Goal: Communication & Community: Ask a question

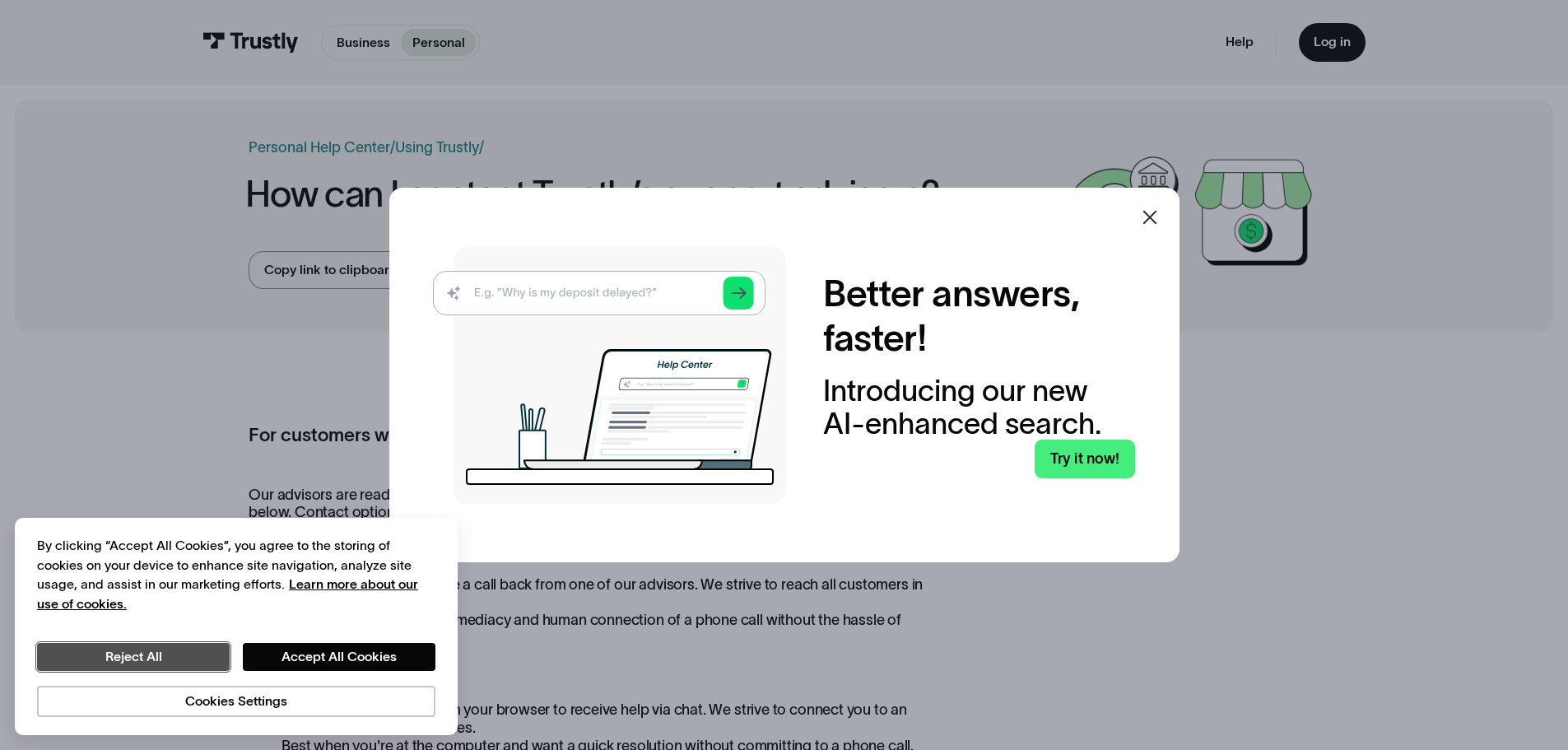
click at [152, 659] on button "Reject All" at bounding box center [133, 657] width 193 height 28
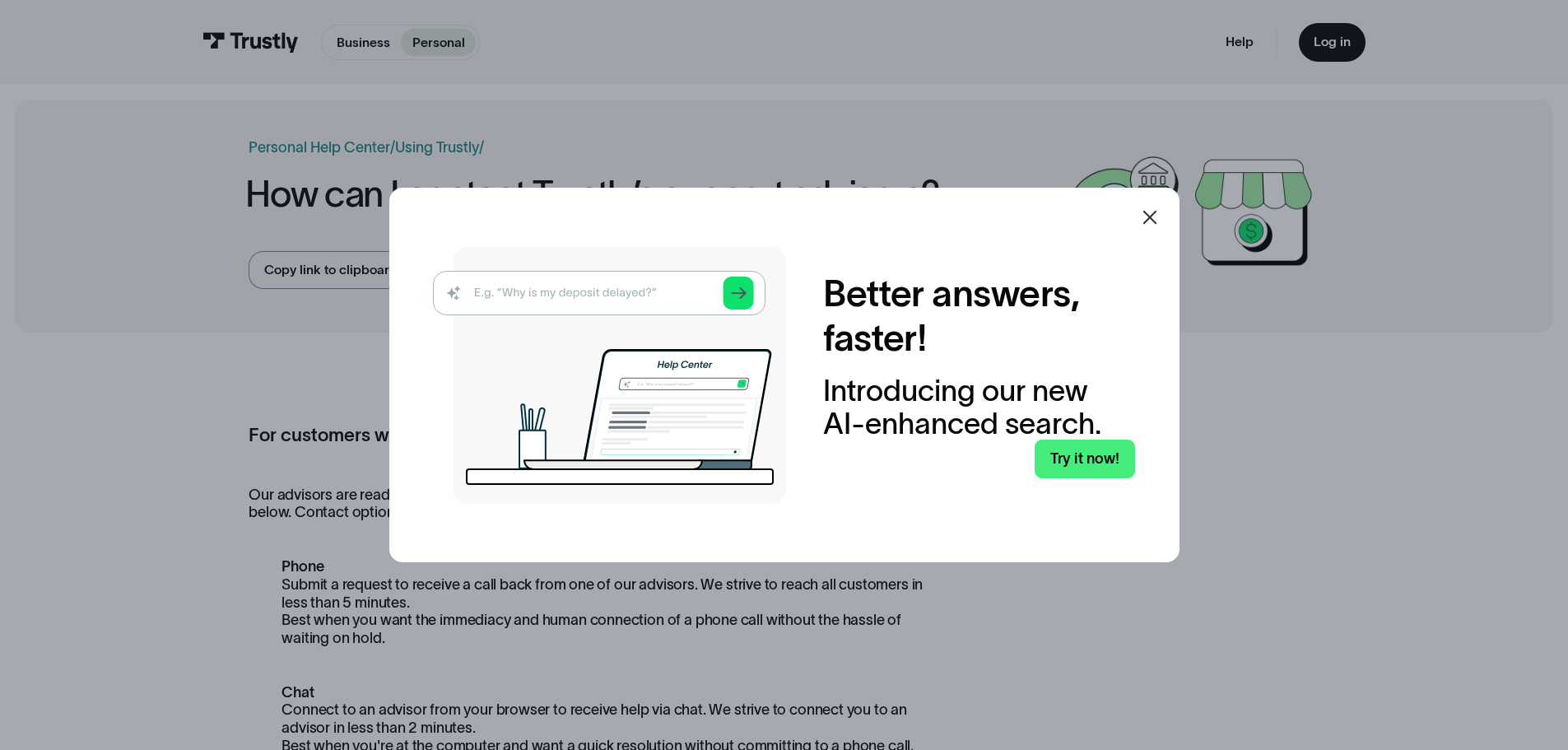
click at [1154, 223] on icon at bounding box center [1149, 217] width 20 height 20
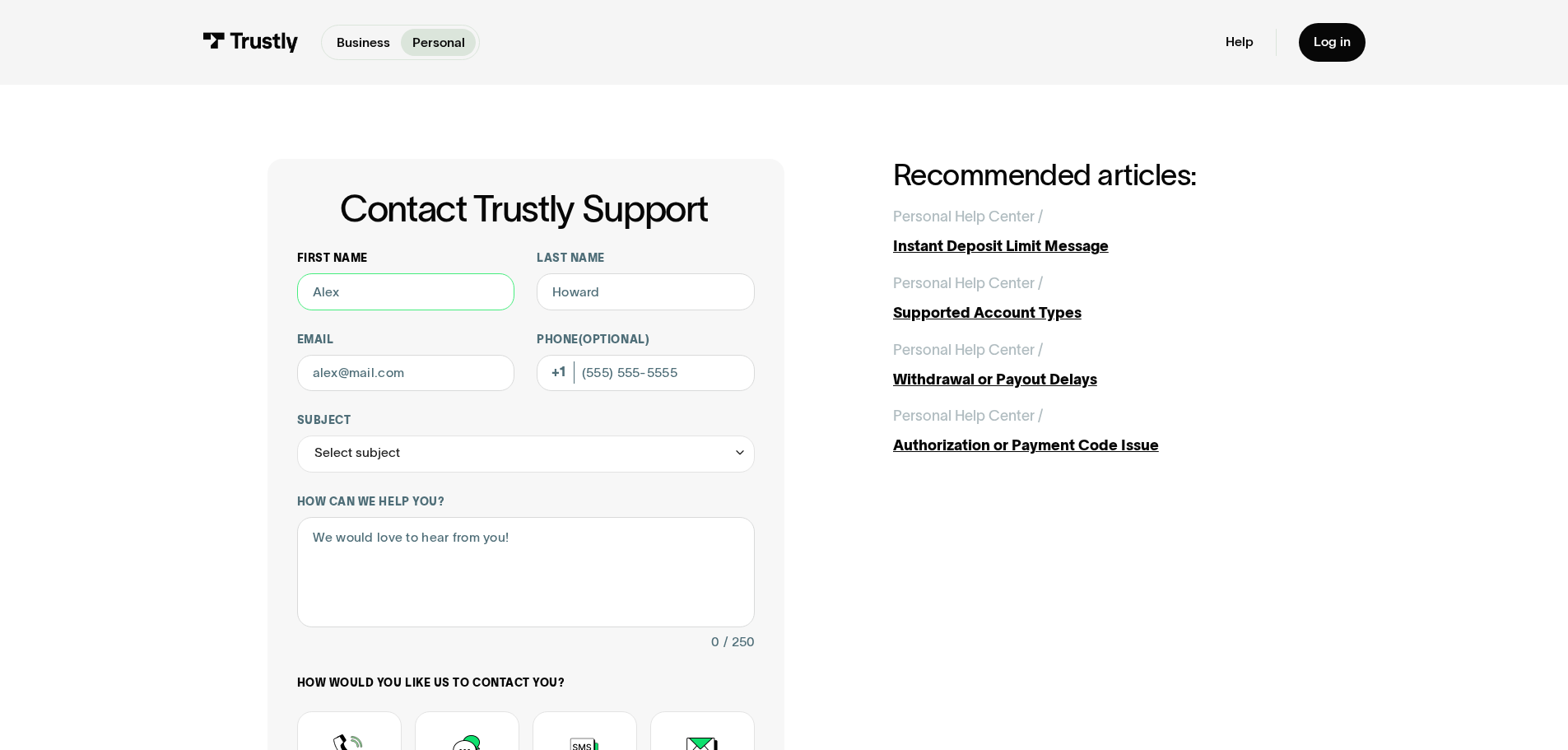
click at [398, 284] on input "First name" at bounding box center [406, 292] width 218 height 37
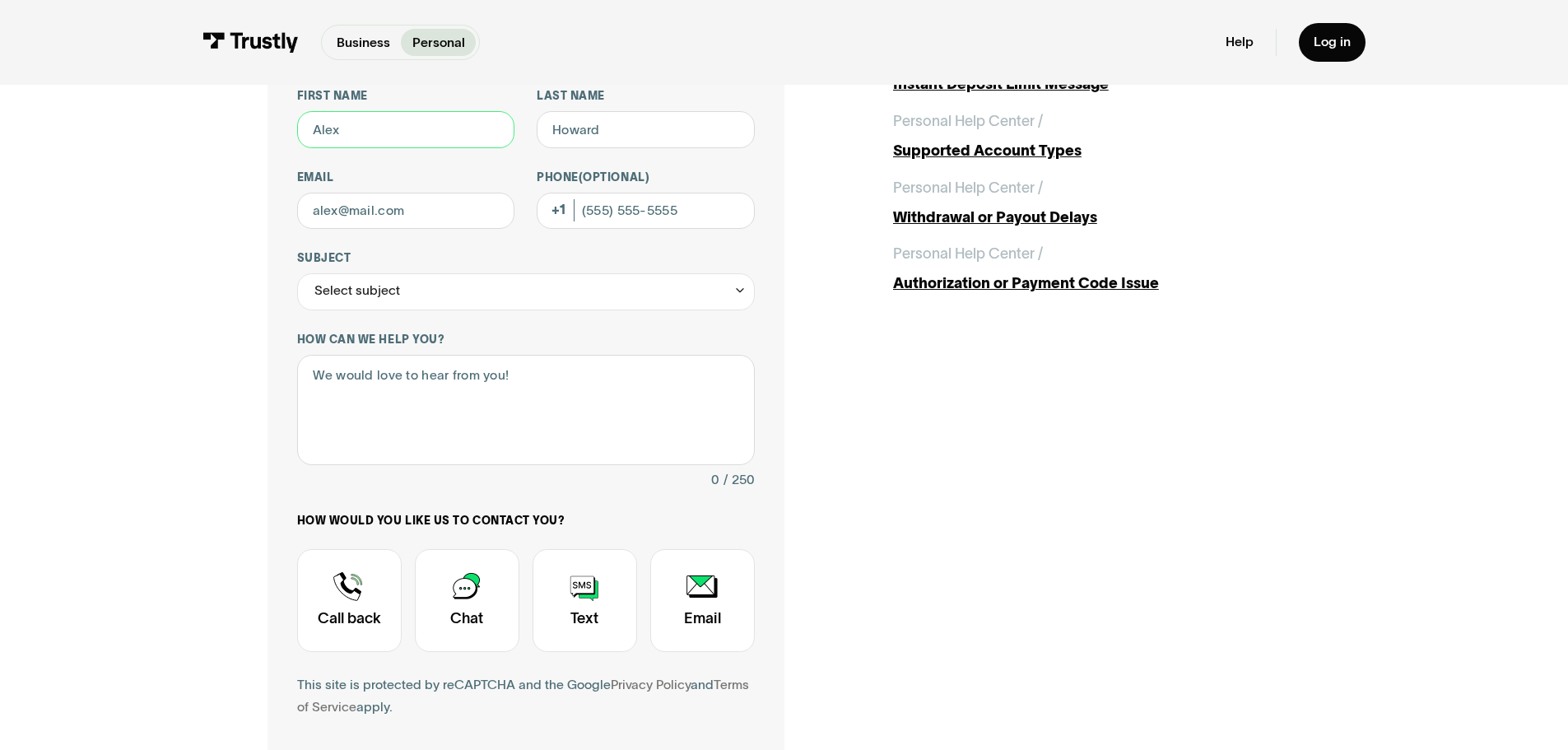
scroll to position [165, 0]
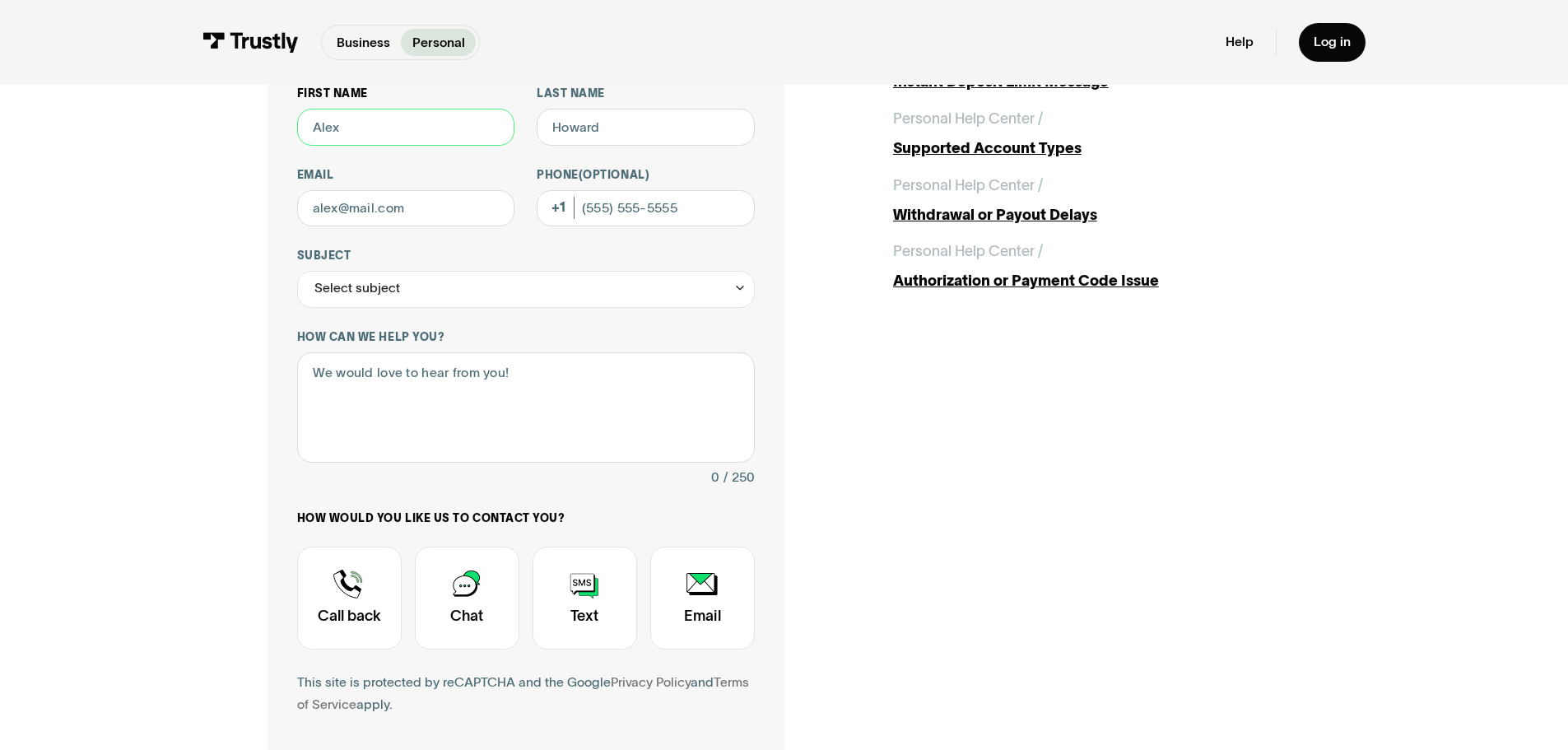
click at [457, 137] on input "First name" at bounding box center [406, 127] width 218 height 37
type input "m"
type input "Michelle"
type input "Axline"
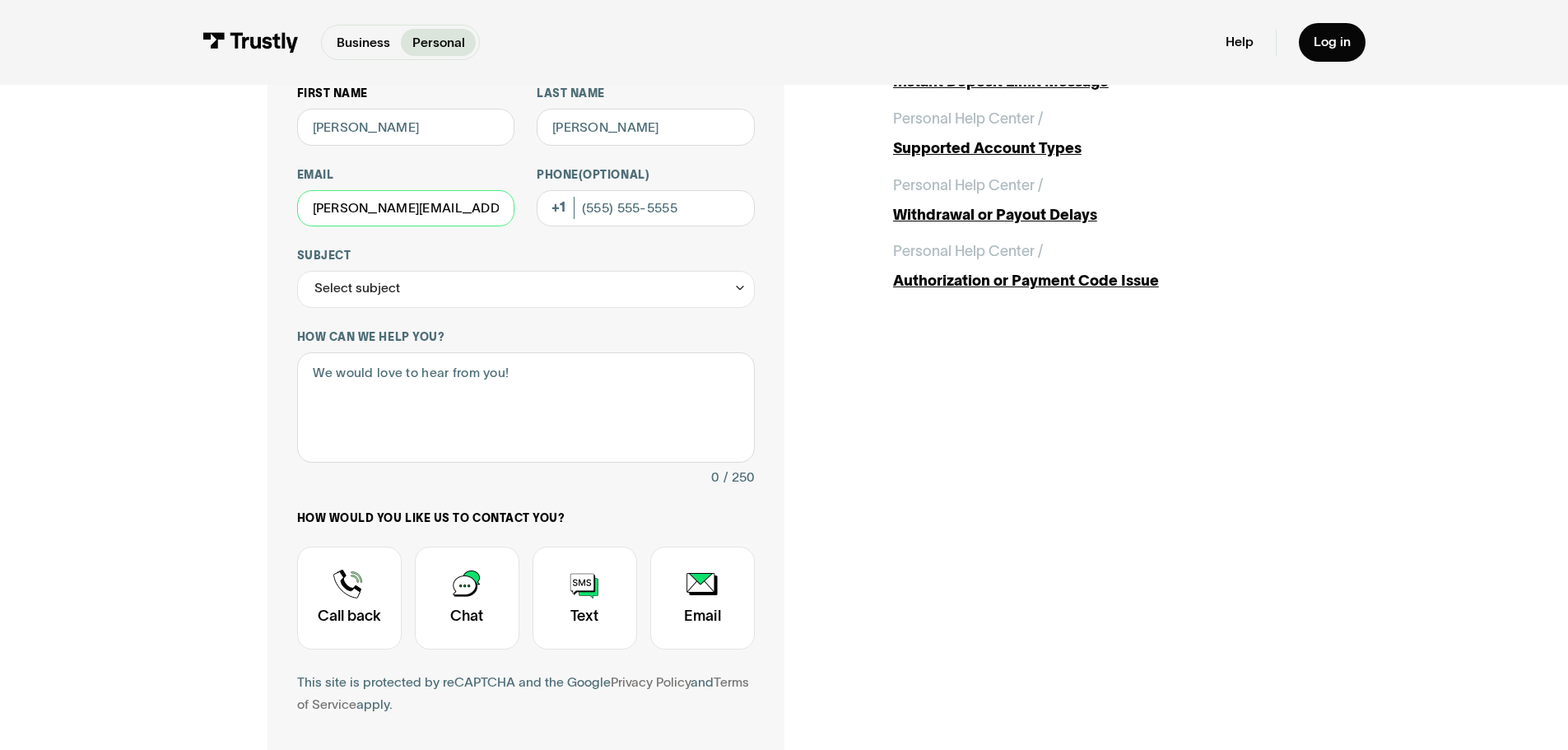
scroll to position [0, 4]
type input "michelle.axline@awpsafety.com"
type input "6"
type input "(330) 677-7458"
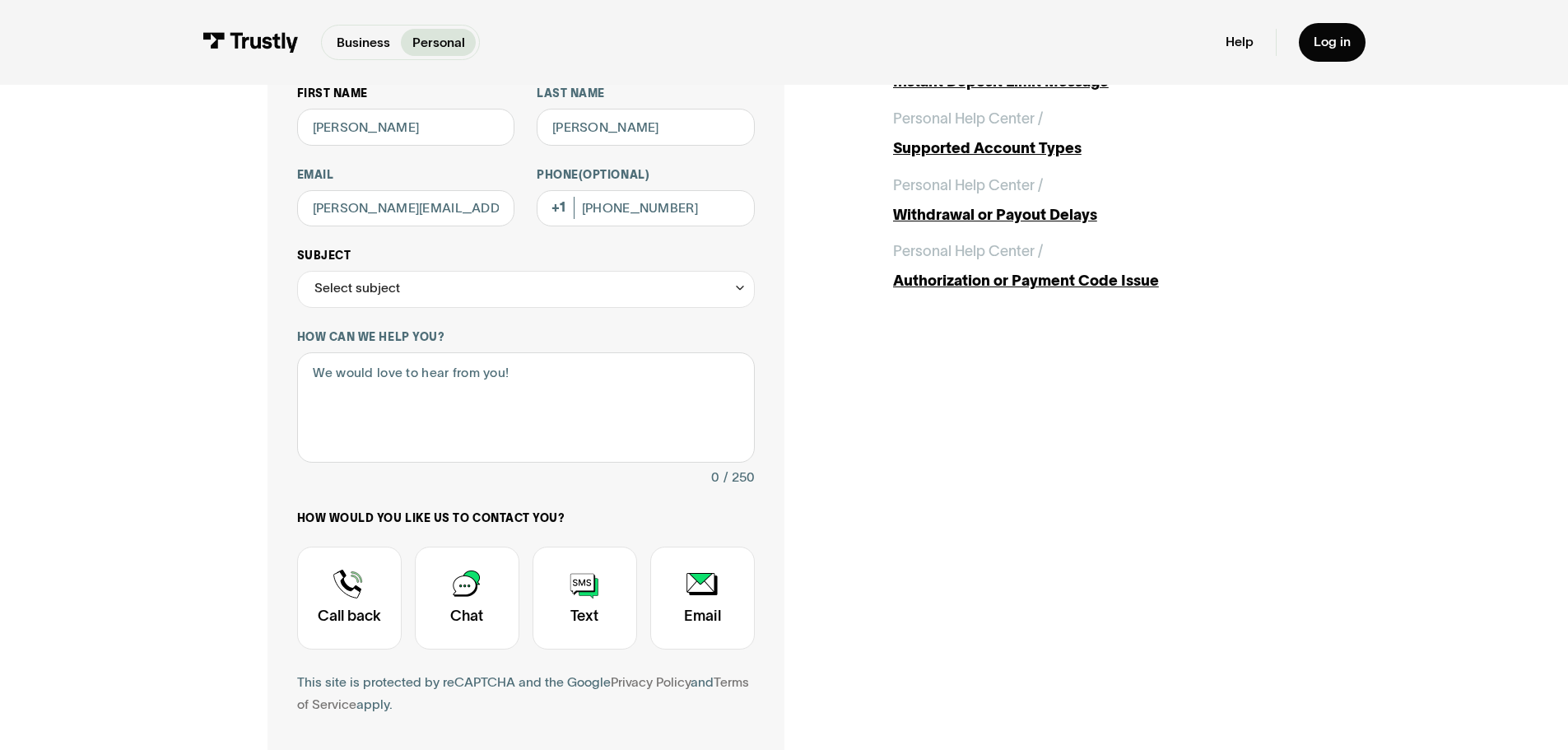
click at [733, 292] on icon "Contact Trustly Support" at bounding box center [740, 288] width 13 height 14
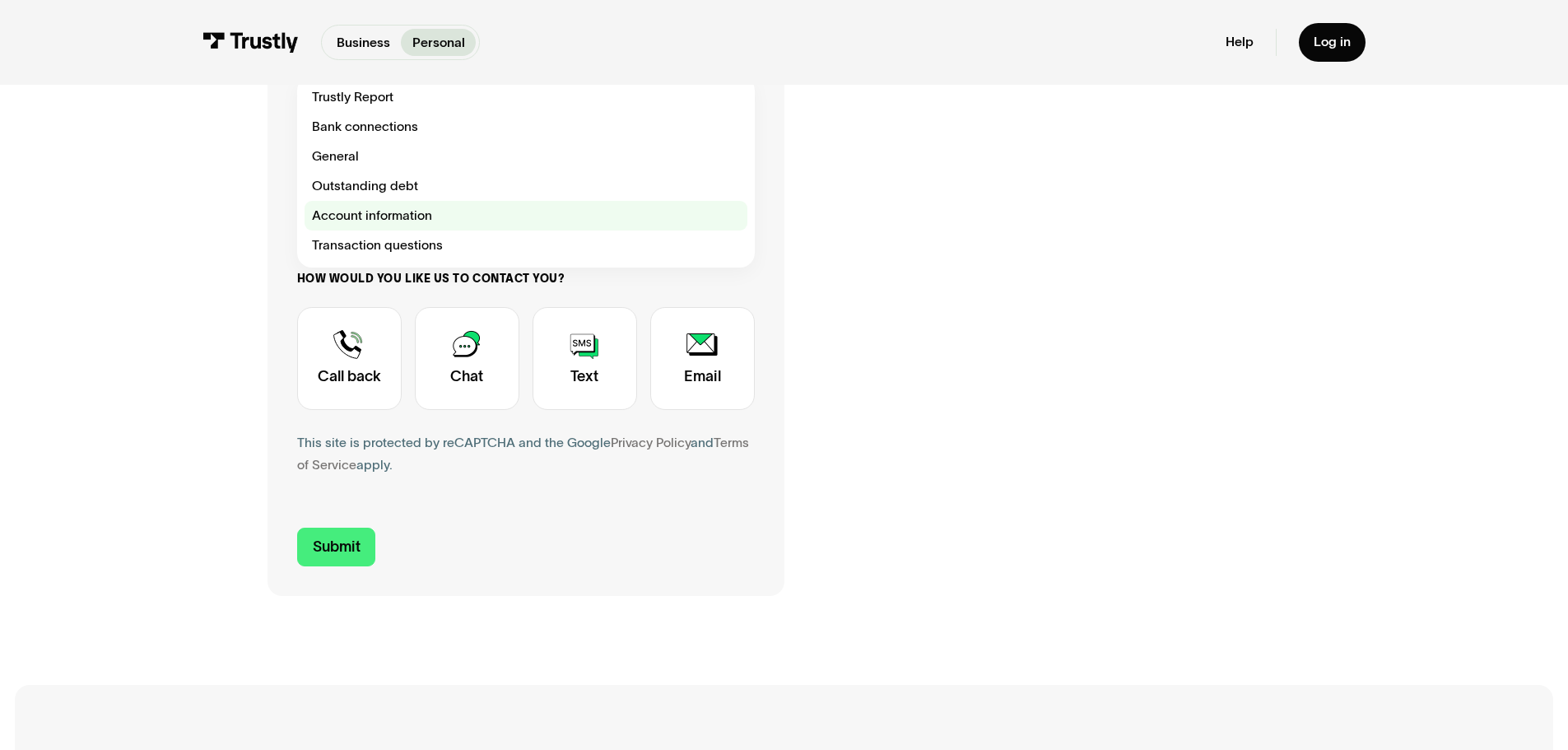
scroll to position [412, 0]
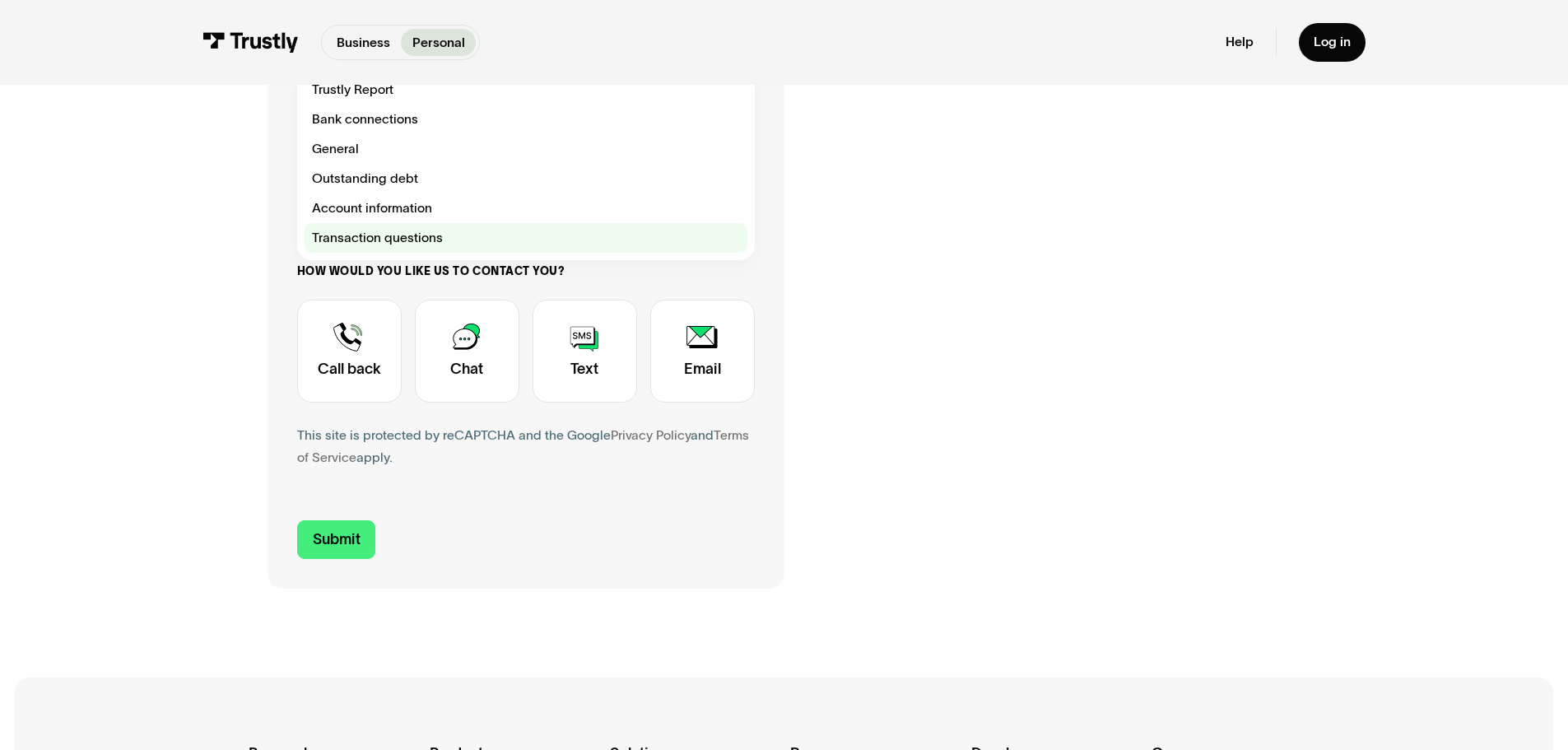
click at [383, 248] on div "Contact Trustly Support" at bounding box center [526, 238] width 443 height 30
type input "**********"
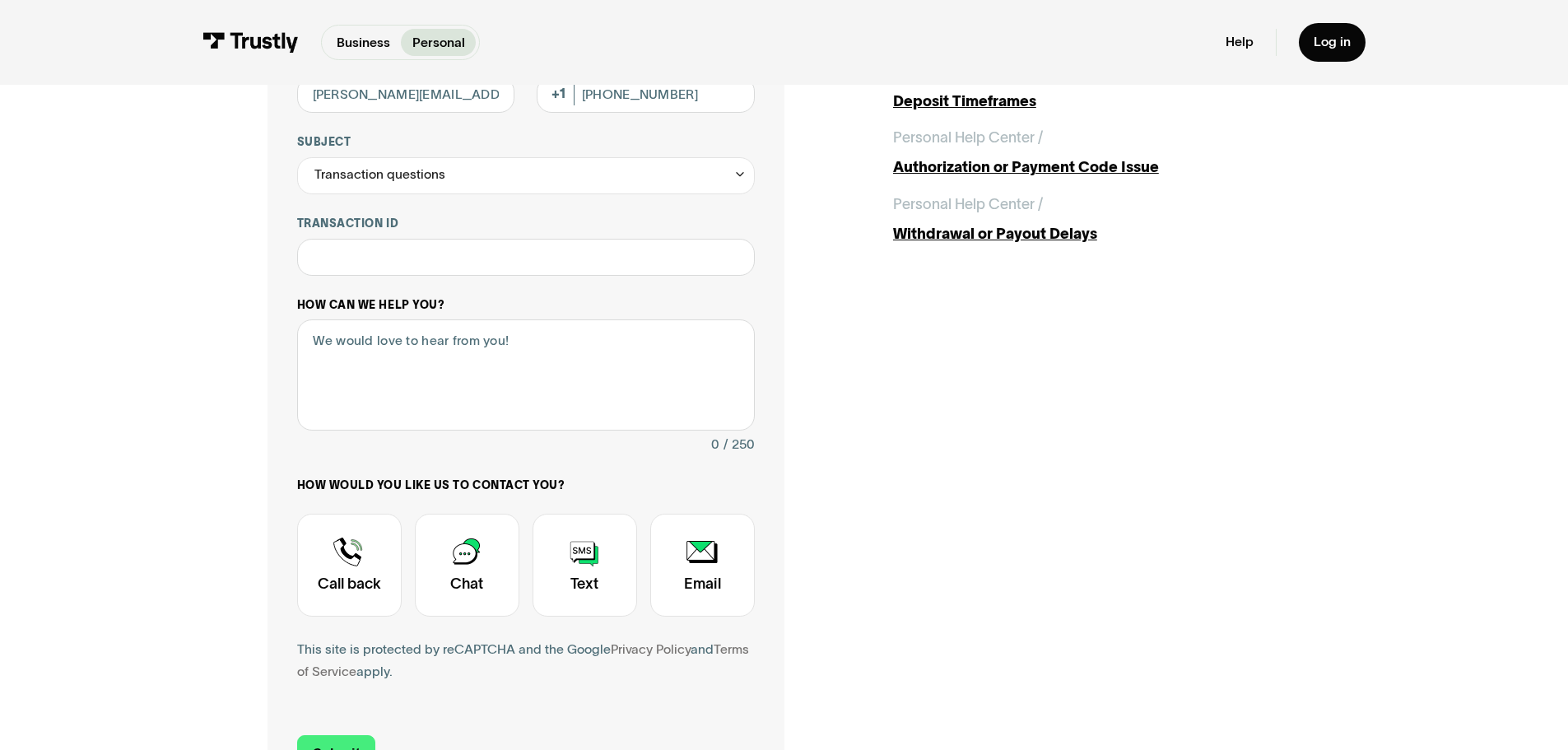
scroll to position [247, 0]
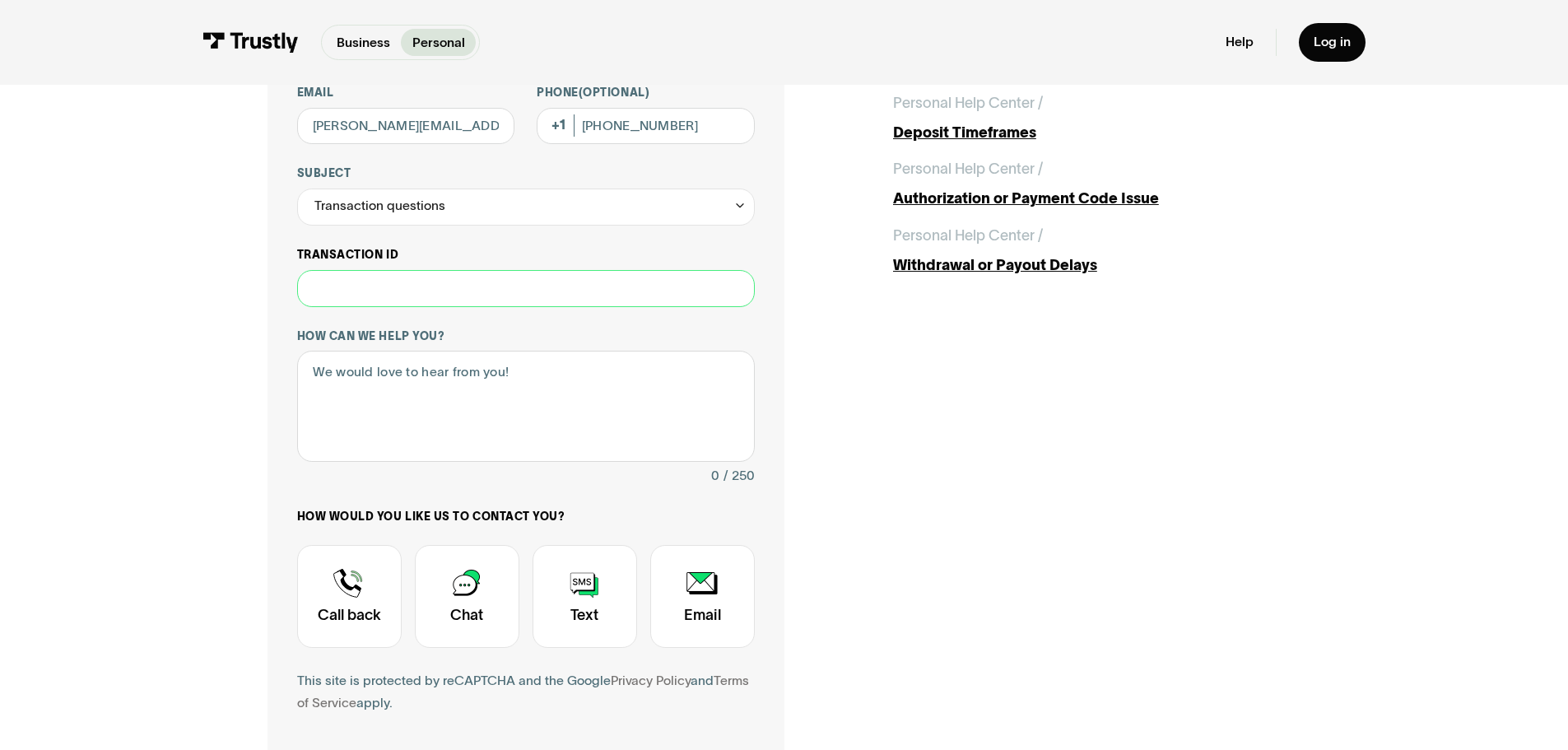
click at [446, 288] on input "Transaction ID" at bounding box center [526, 288] width 457 height 37
type input "**********"
click at [603, 388] on textarea "How can we help you?" at bounding box center [526, 405] width 457 height 111
type textarea "w"
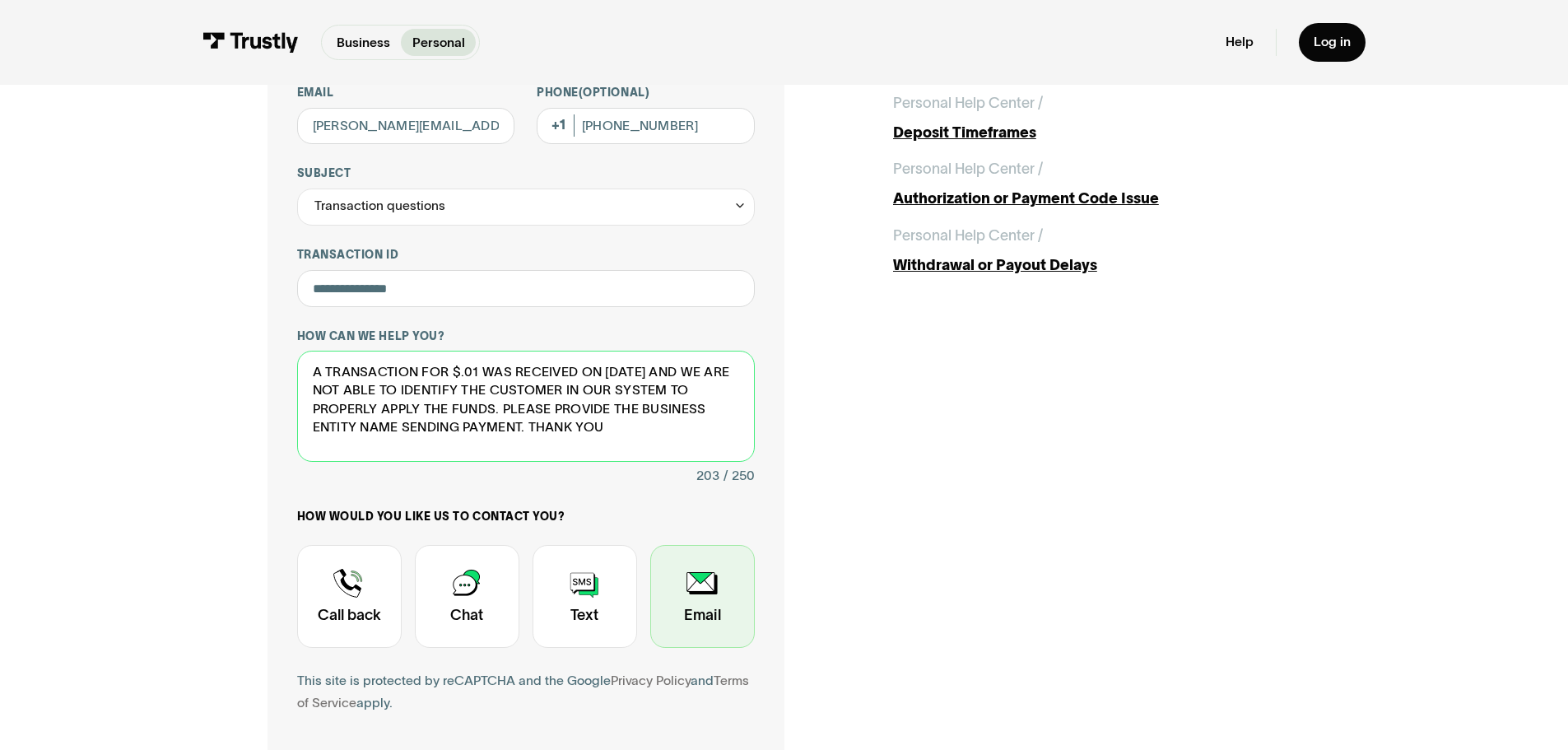
type textarea "A TRANSACTION FOR $.01 WAS RECEIVED ON 9/16/2025 AND WE ARE NOT ABLE TO IDENTIF…"
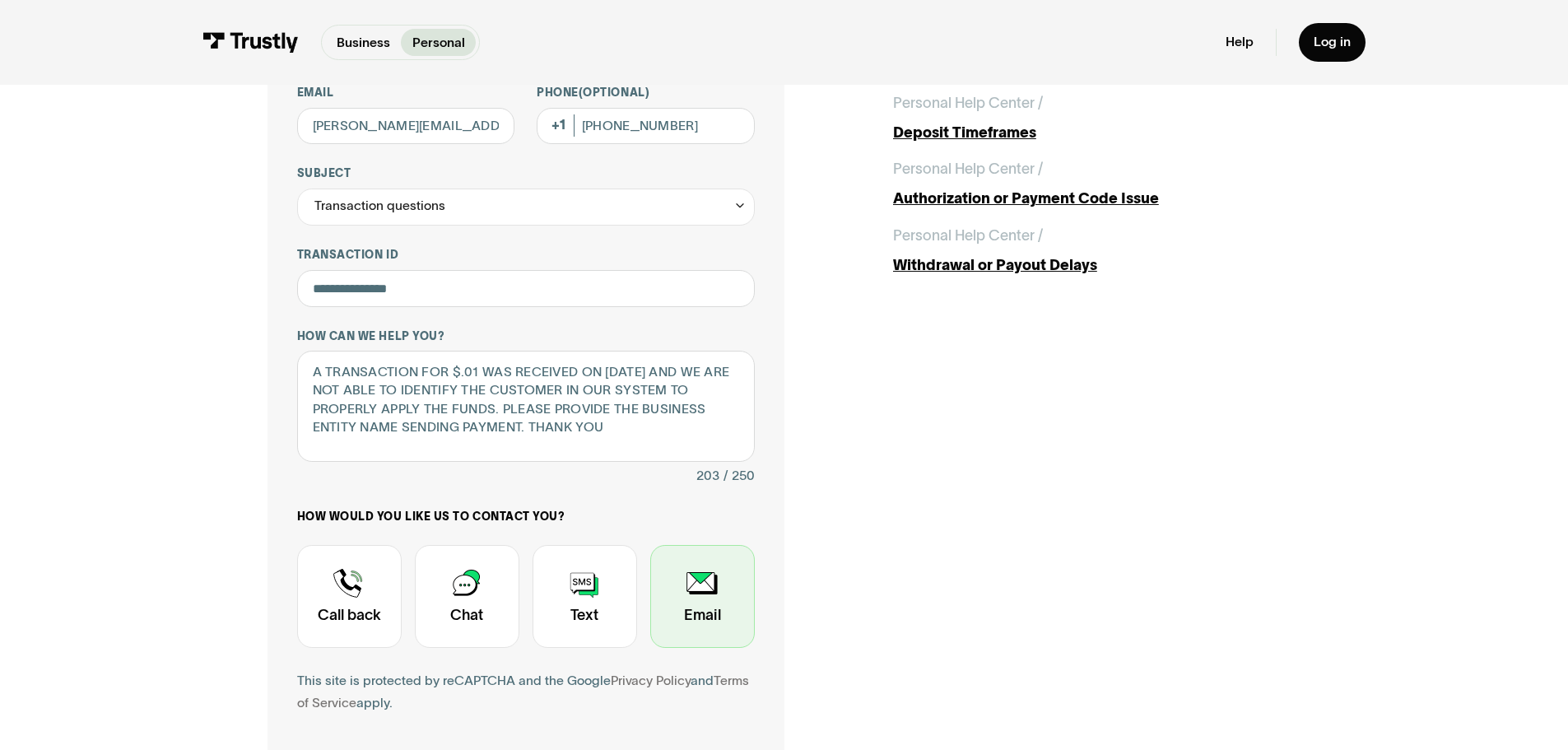
click at [705, 596] on div "Contact Trustly Support" at bounding box center [702, 596] width 105 height 103
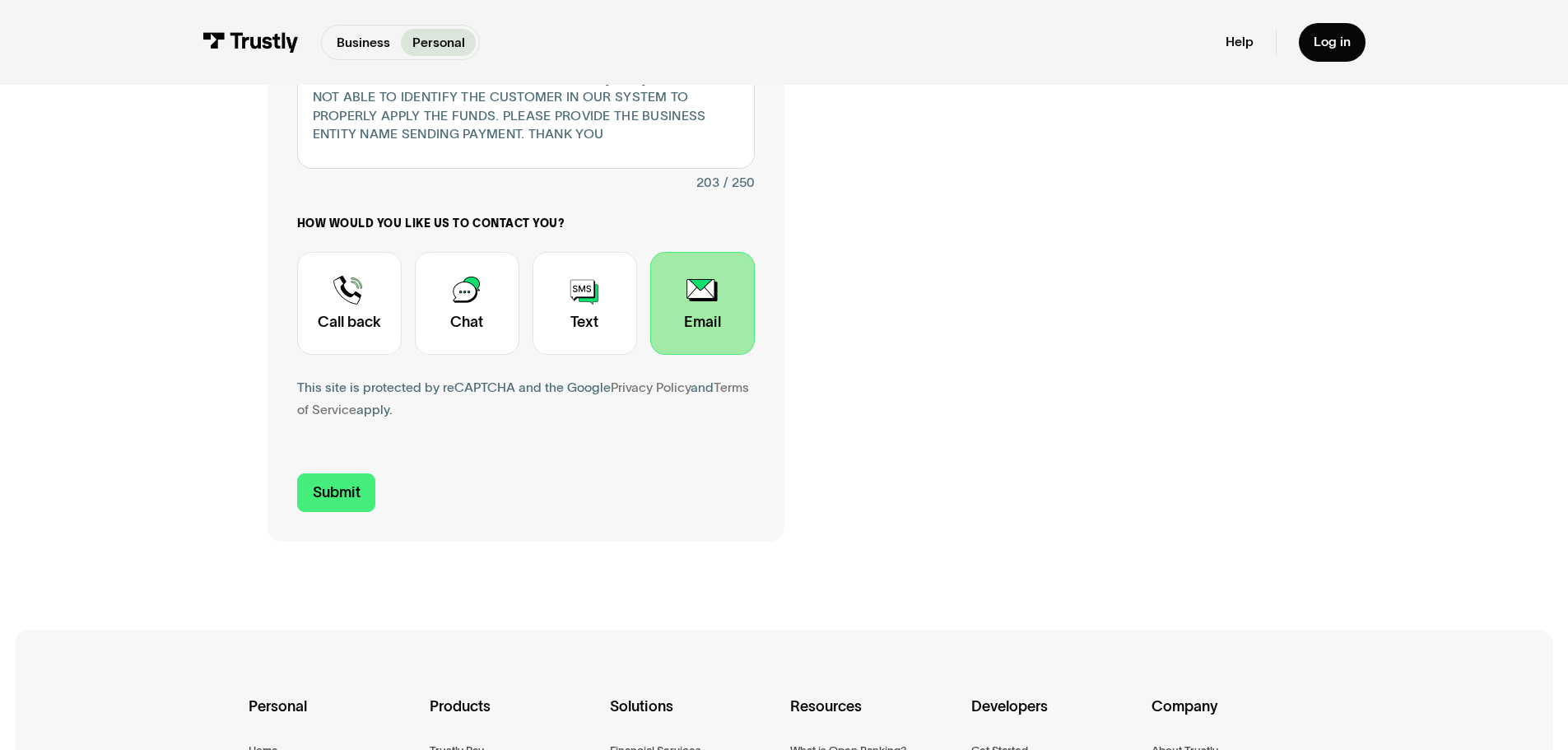
scroll to position [577, 0]
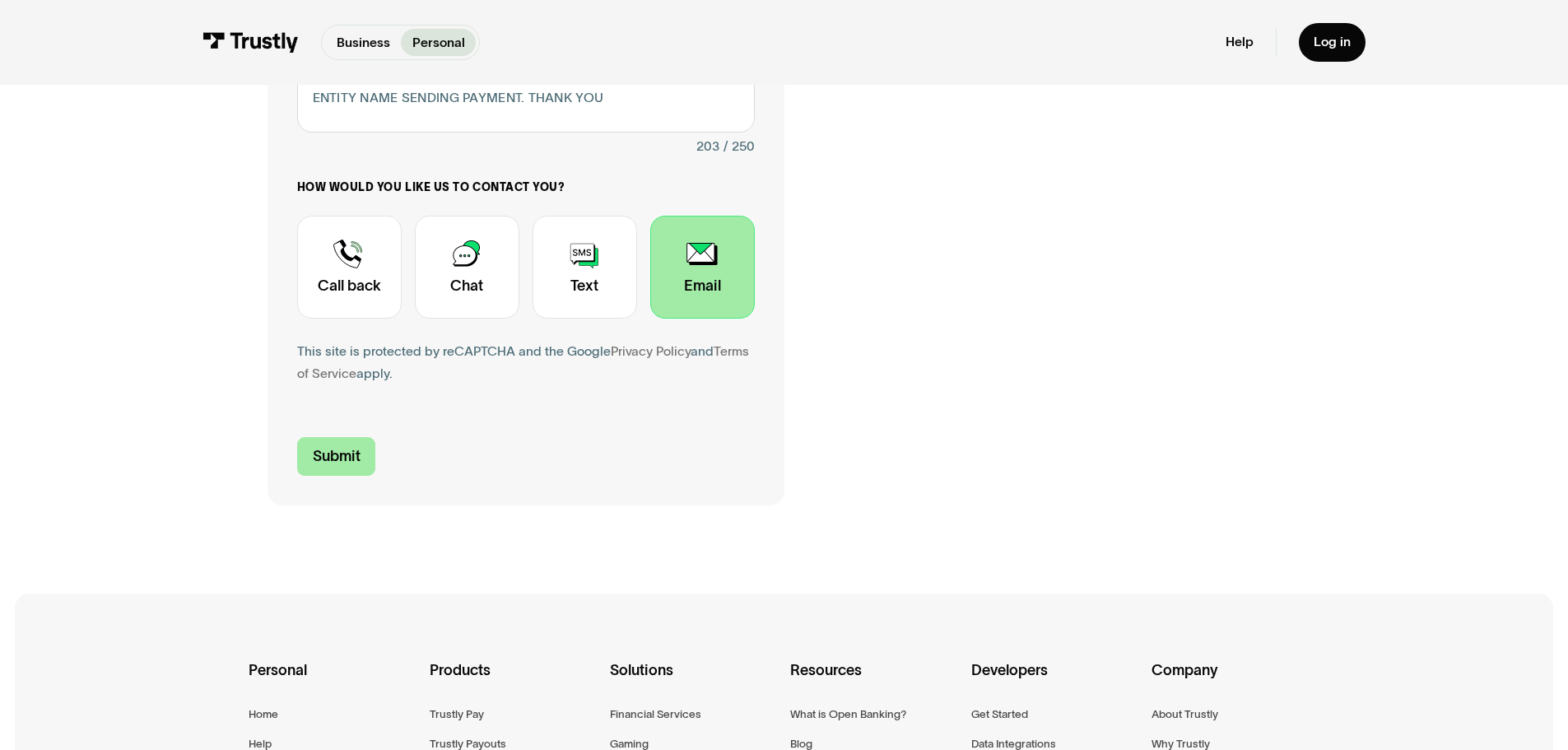
click at [317, 461] on input "Submit" at bounding box center [337, 456] width 79 height 39
type input "+13306777458"
